Goal: Find specific page/section: Find specific page/section

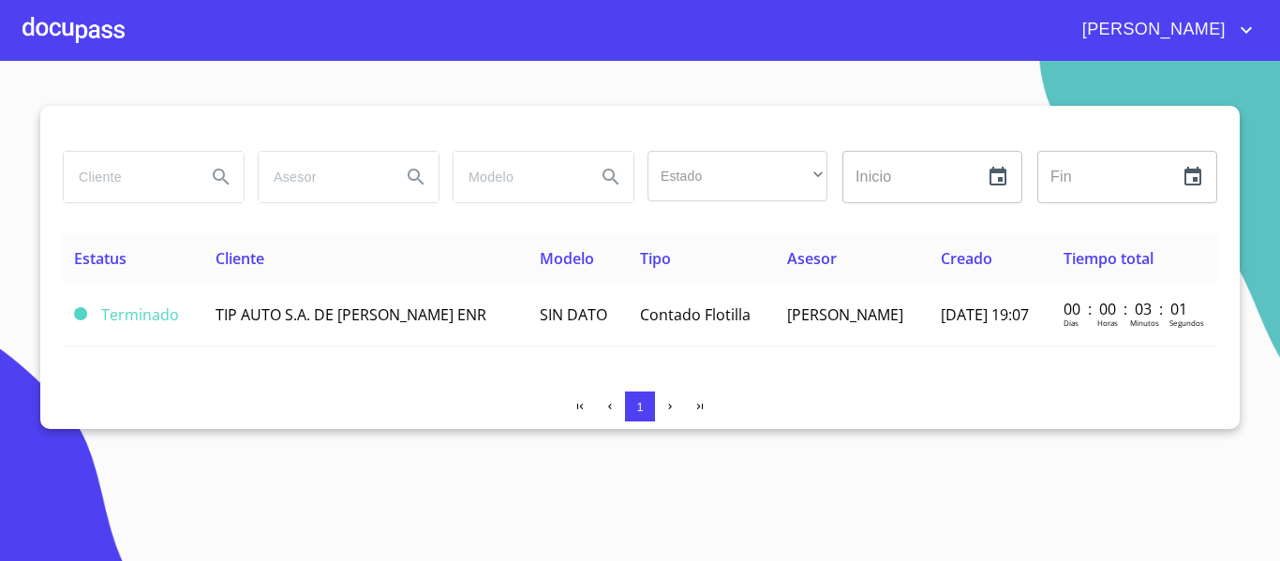
click at [138, 179] on input "search" at bounding box center [127, 177] width 127 height 51
type input "guillermo francisco"
click at [211, 179] on icon "Search" at bounding box center [221, 177] width 22 height 22
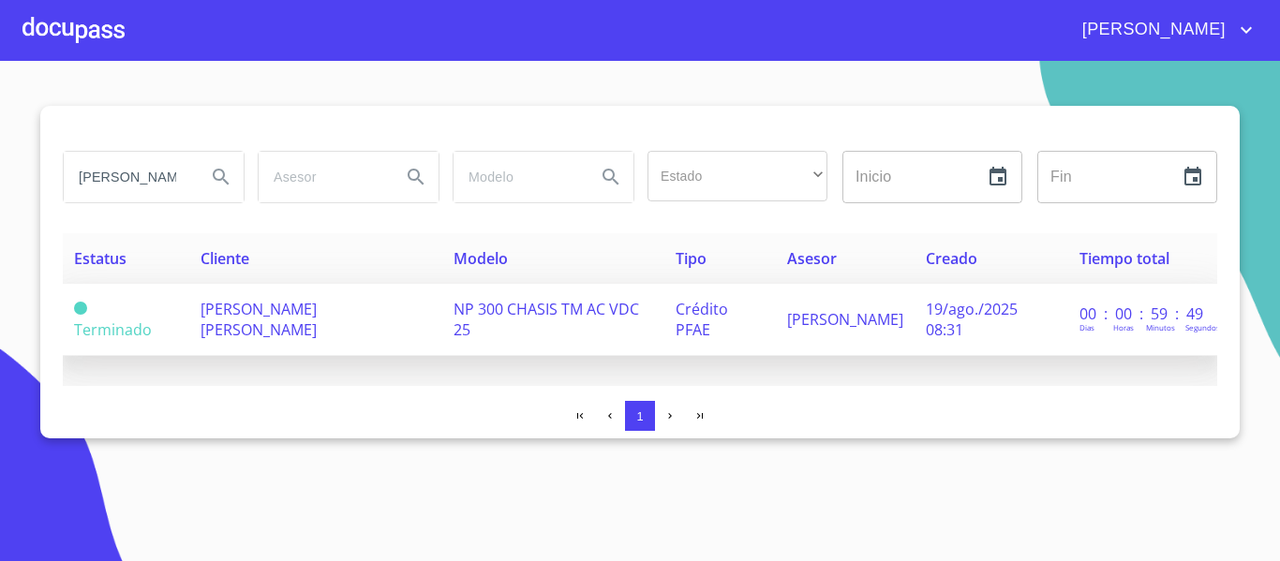
click at [317, 307] on span "GUILLERMO FRANCISCO MERCADO RAMOS" at bounding box center [258, 319] width 116 height 41
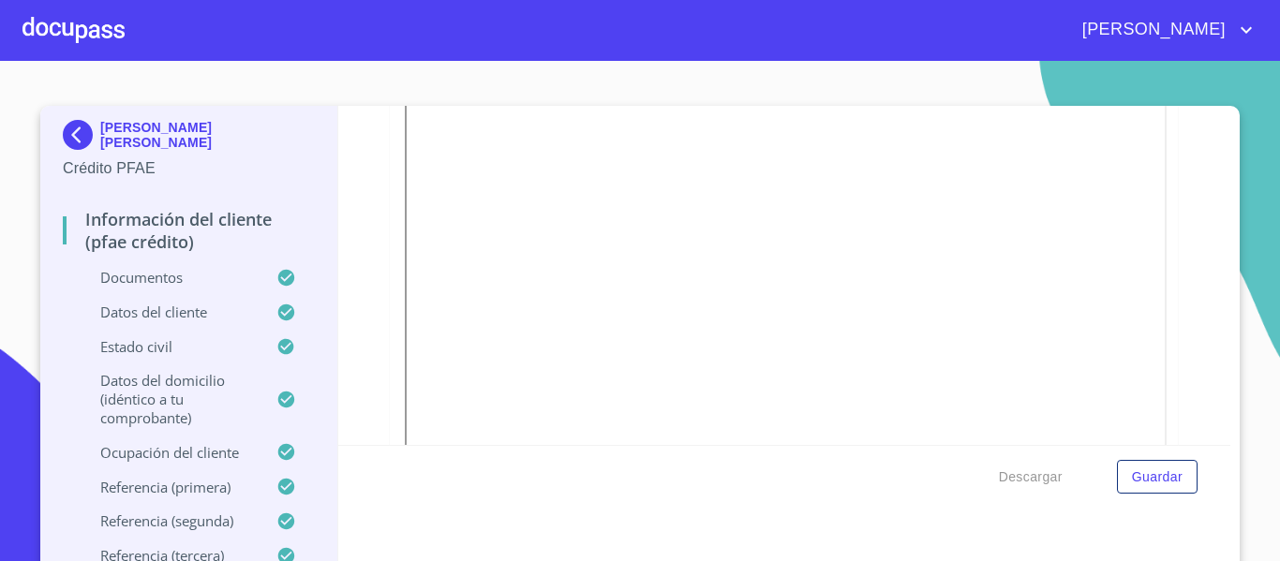
scroll to position [1168, 0]
click at [79, 133] on img at bounding box center [81, 135] width 37 height 30
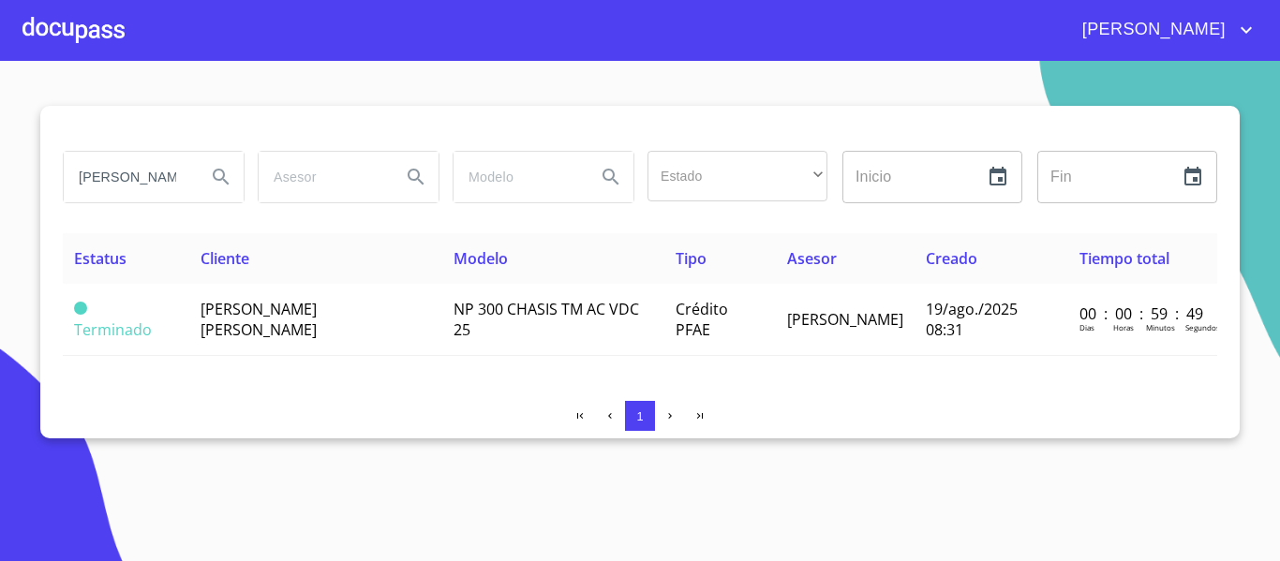
click at [182, 166] on input "guillermo francisco" at bounding box center [127, 177] width 127 height 51
click at [164, 183] on input "guillermo francisco" at bounding box center [127, 177] width 127 height 51
type input "g"
type input "[PERSON_NAME]"
click at [215, 173] on icon "Search" at bounding box center [221, 177] width 16 height 16
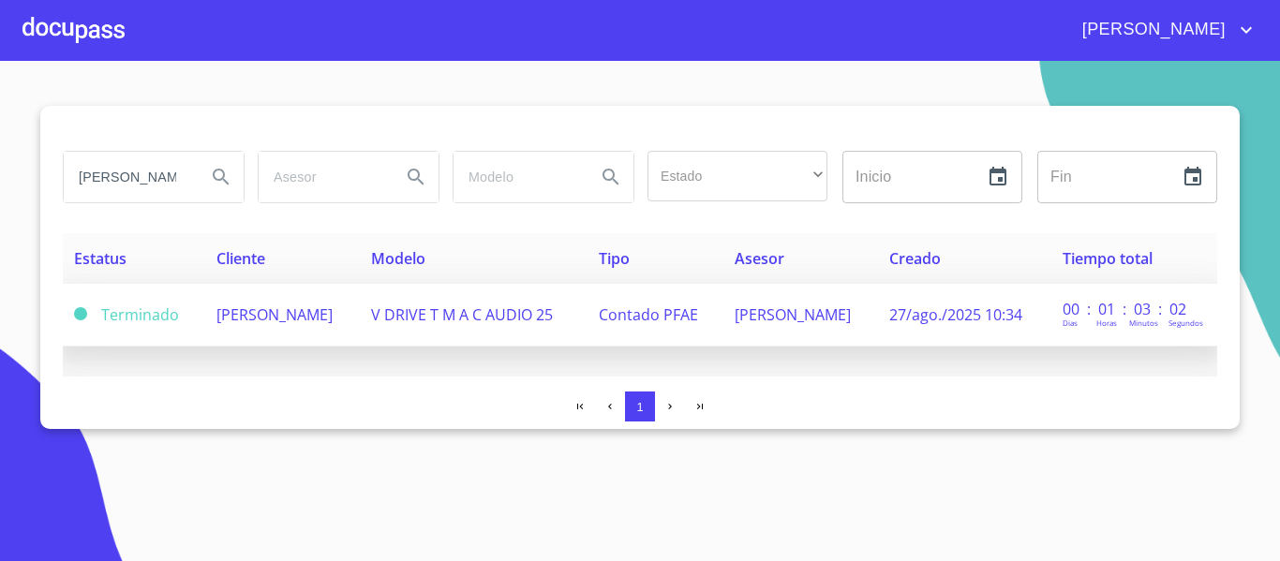
click at [553, 316] on span "V DRIVE T M A C AUDIO 25" at bounding box center [462, 314] width 182 height 21
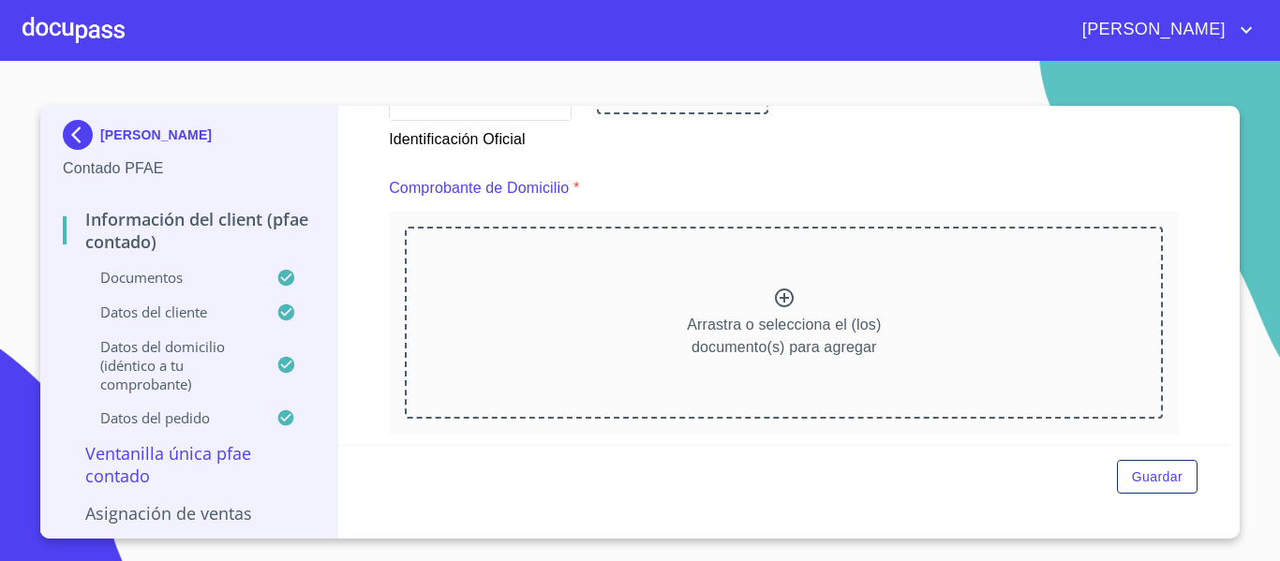
scroll to position [937, 0]
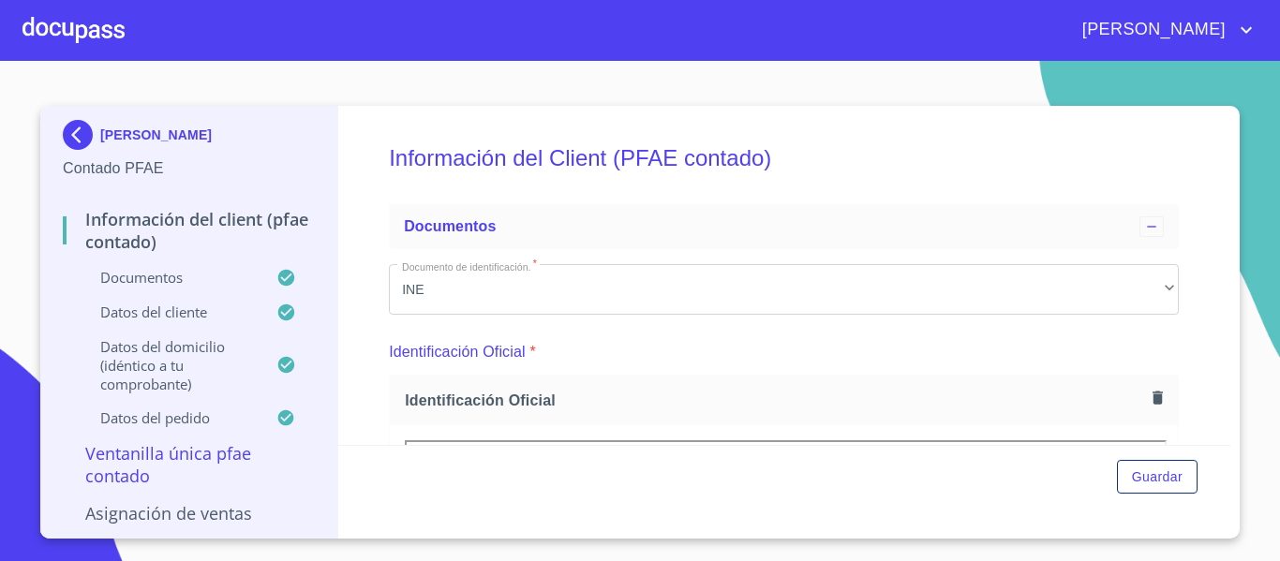
scroll to position [1499, 0]
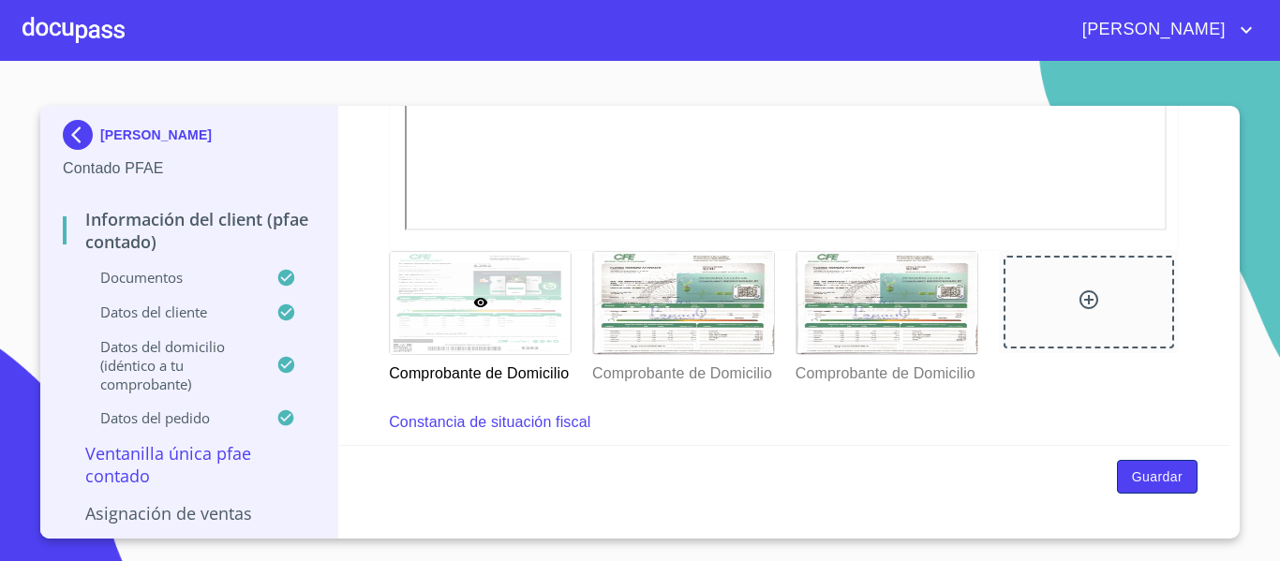
click at [1154, 487] on span "Guardar" at bounding box center [1157, 477] width 51 height 23
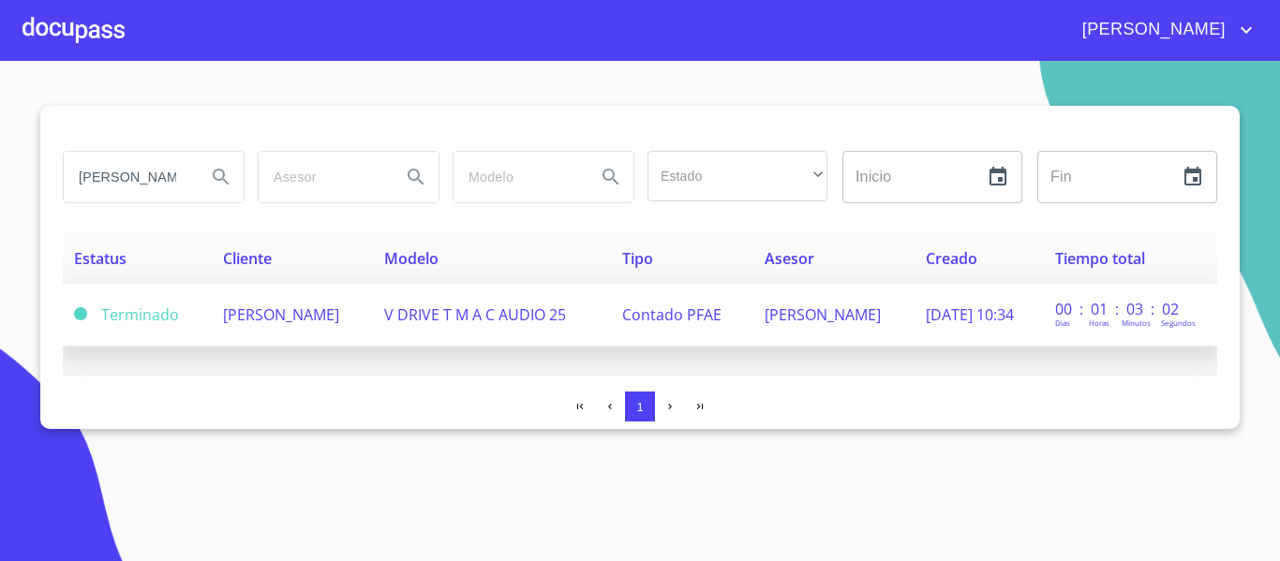
click at [278, 324] on span "[PERSON_NAME]" at bounding box center [281, 314] width 116 height 21
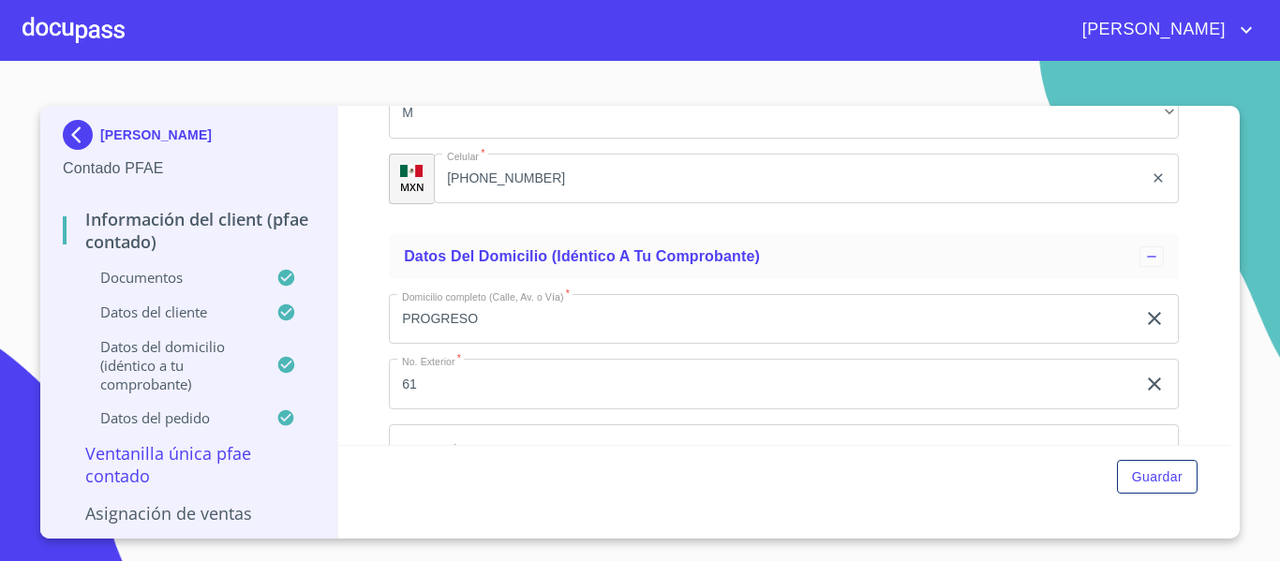
scroll to position [4196, 0]
drag, startPoint x: 113, startPoint y: 135, endPoint x: 68, endPoint y: 94, distance: 61.0
click at [68, 94] on section "[PERSON_NAME] Contado PFAE Información del Client (PFAE contado) Documentos Dat…" at bounding box center [640, 311] width 1280 height 500
click at [80, 134] on img at bounding box center [81, 135] width 37 height 30
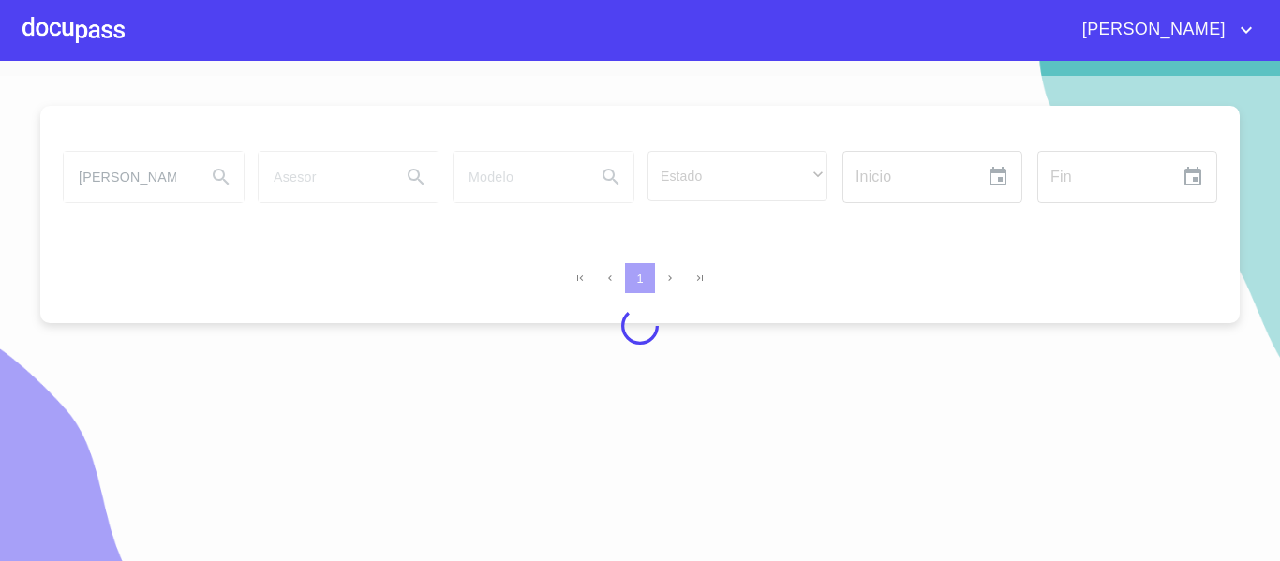
click at [71, 29] on div at bounding box center [73, 30] width 102 height 60
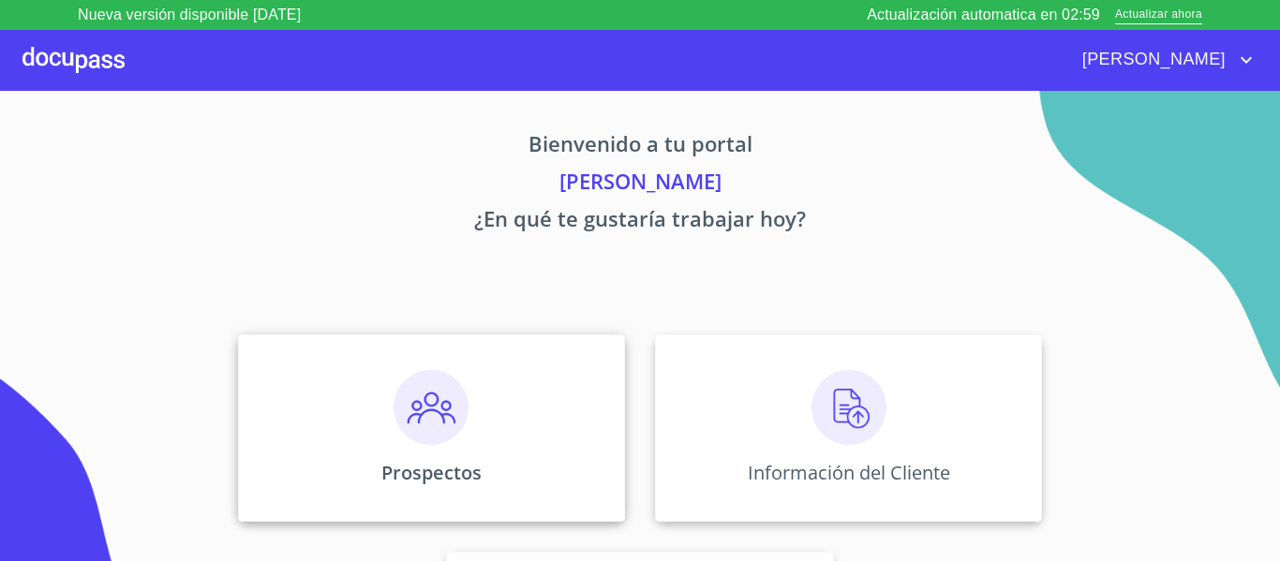
click at [360, 405] on div "Prospectos" at bounding box center [431, 427] width 387 height 187
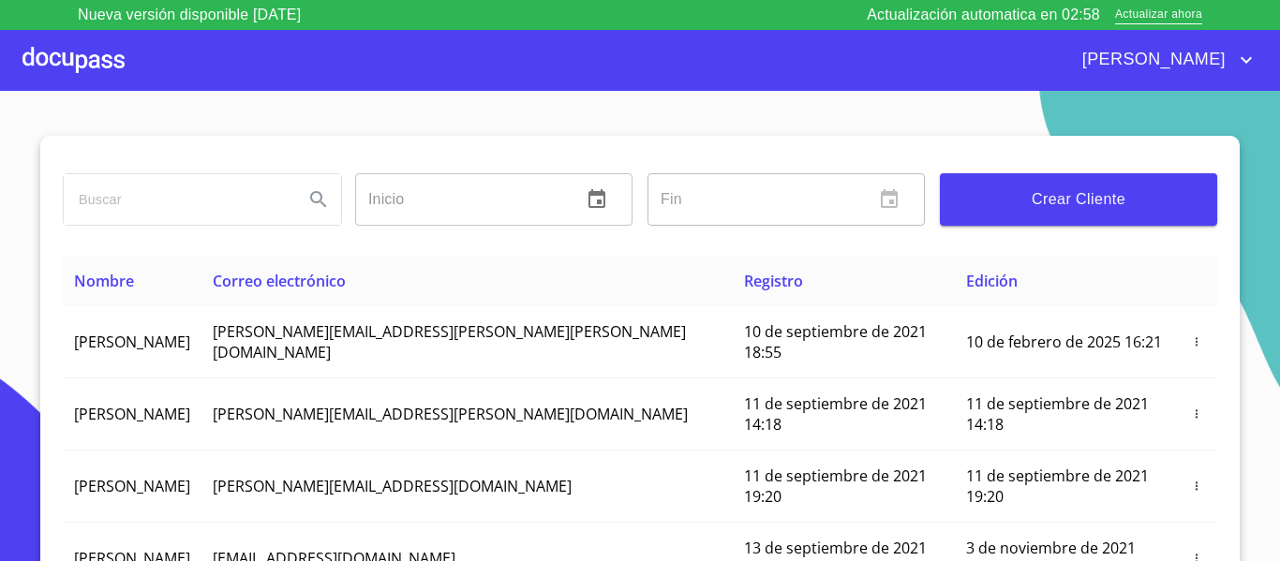
click at [151, 201] on input "search" at bounding box center [176, 199] width 225 height 51
type input "[PERSON_NAME]"
click at [307, 191] on icon "Search" at bounding box center [318, 199] width 22 height 22
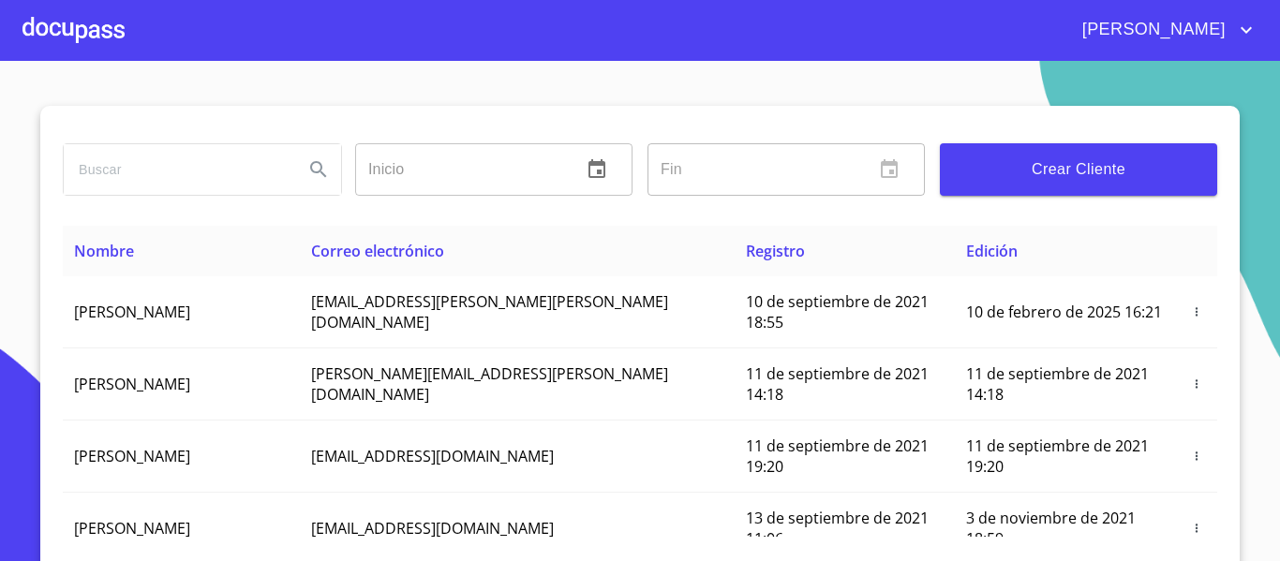
click at [94, 173] on input "search" at bounding box center [176, 169] width 225 height 51
click at [81, 47] on div at bounding box center [73, 30] width 102 height 60
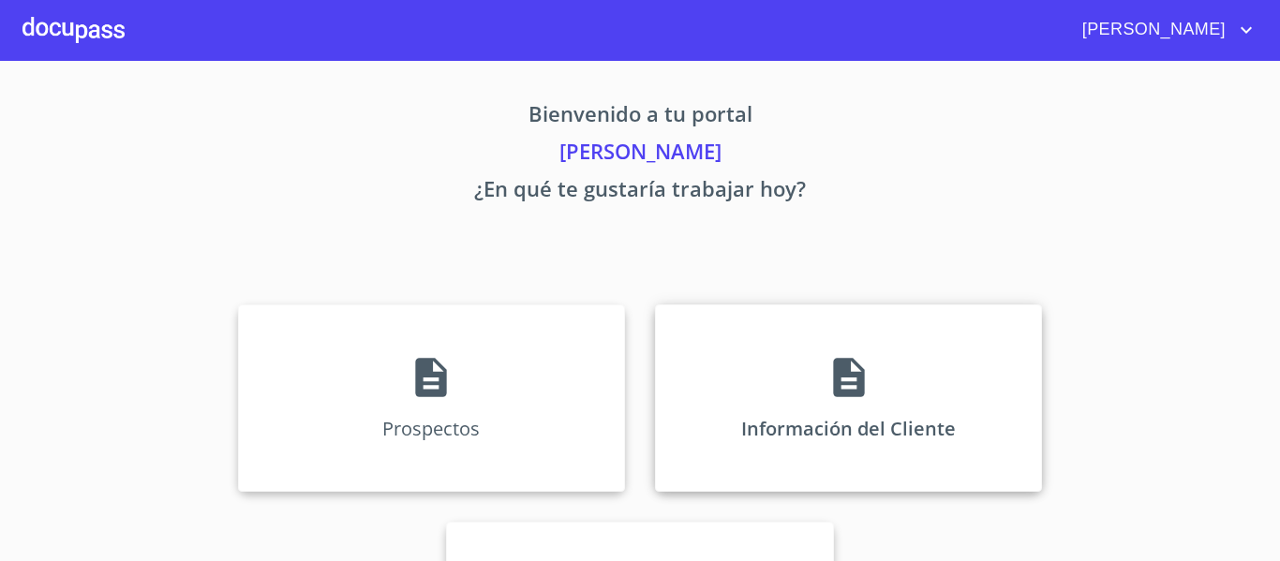
click at [762, 392] on div "Información del Cliente" at bounding box center [848, 397] width 387 height 187
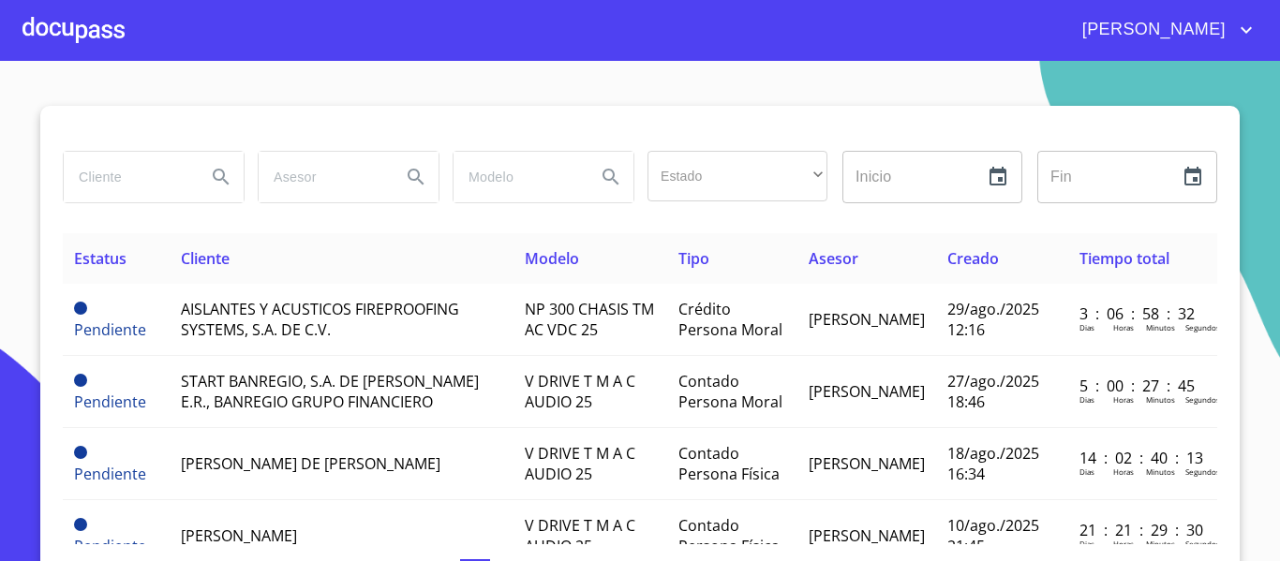
click at [131, 176] on input "search" at bounding box center [127, 177] width 127 height 51
type input "[PERSON_NAME]"
click at [213, 170] on icon "Search" at bounding box center [221, 177] width 16 height 16
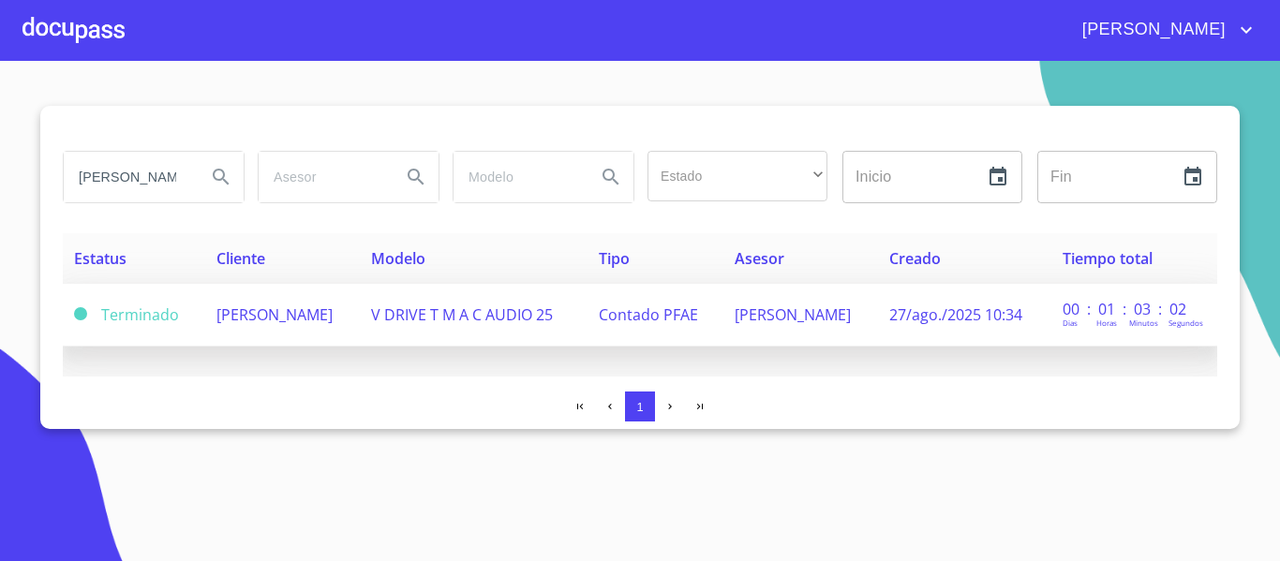
click at [360, 333] on td "[PERSON_NAME]" at bounding box center [282, 315] width 155 height 63
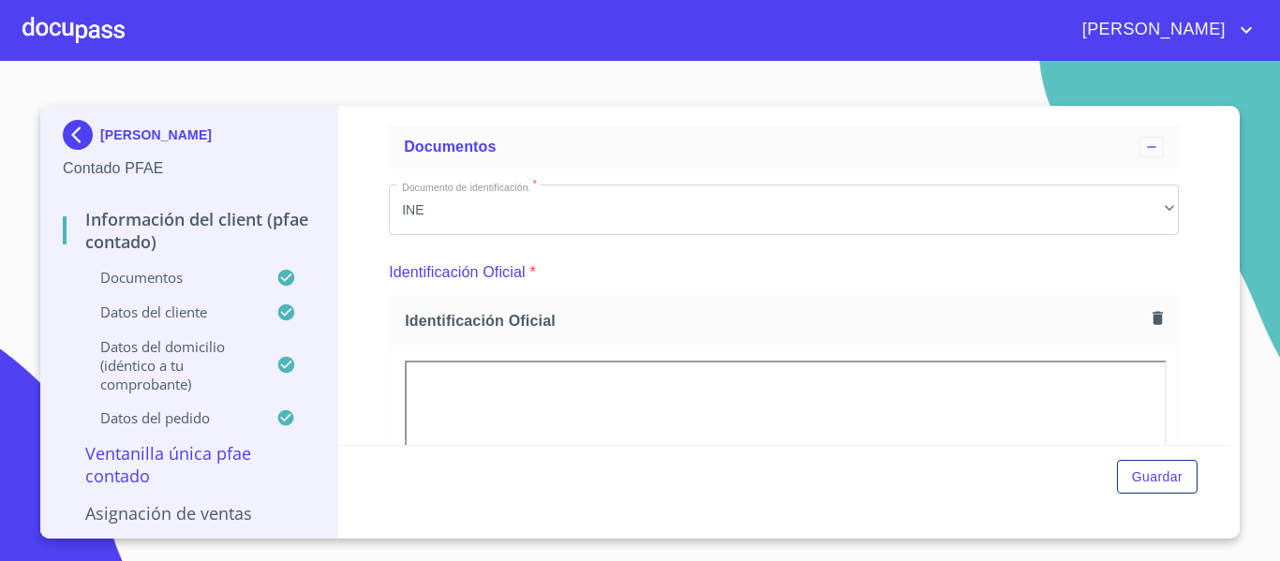
scroll to position [281, 0]
